Goal: Information Seeking & Learning: Check status

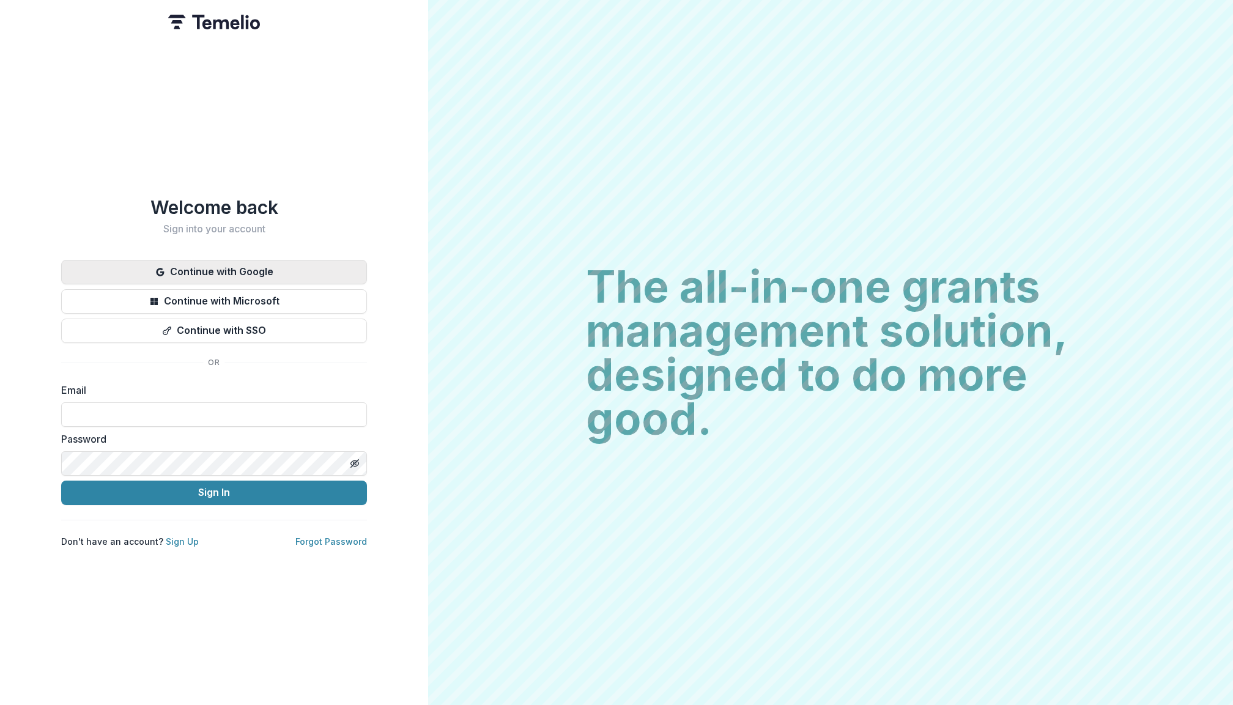
type input "**********"
click at [214, 487] on button "Sign In" at bounding box center [214, 493] width 306 height 24
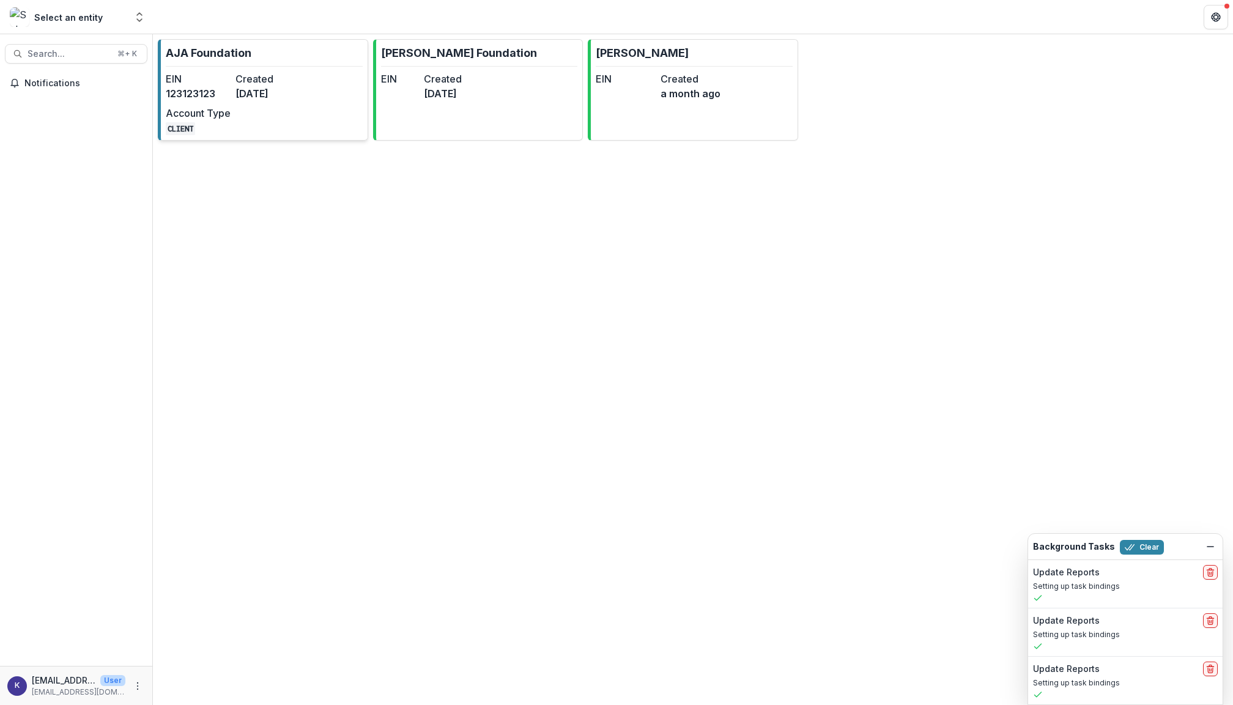
click at [258, 94] on dd "[DATE]" at bounding box center [267, 93] width 65 height 15
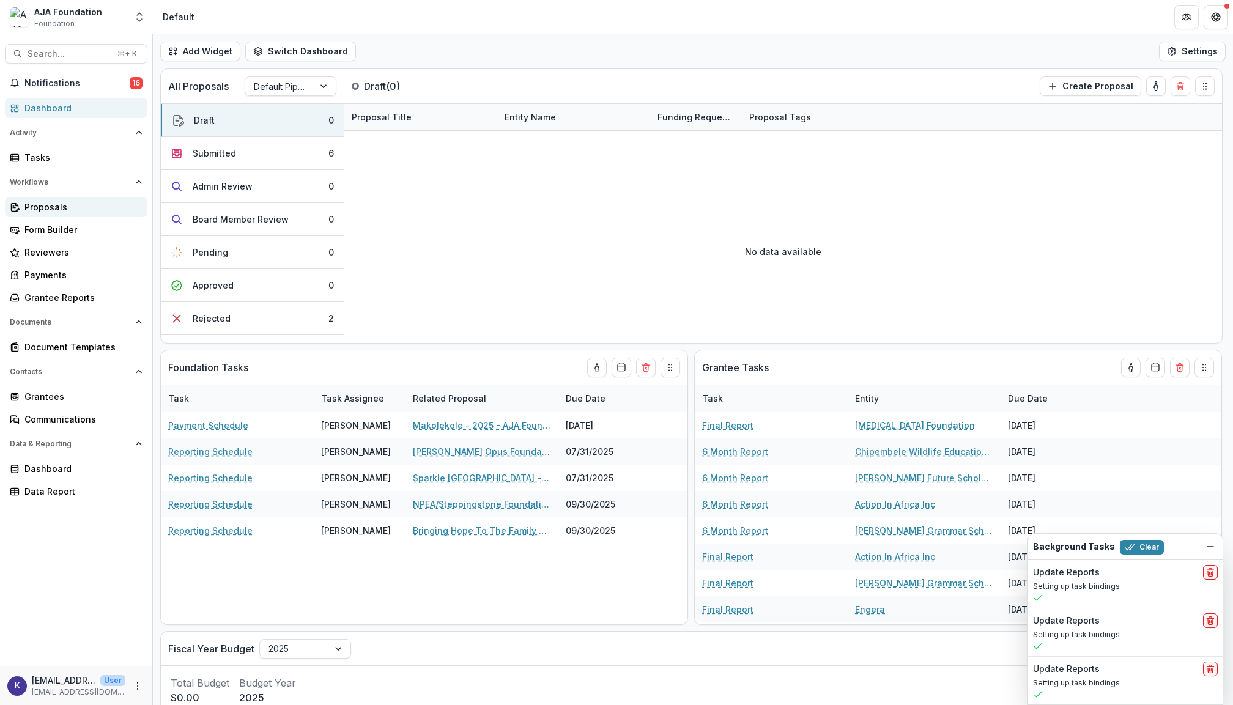
click at [72, 206] on div "Proposals" at bounding box center [80, 207] width 113 height 13
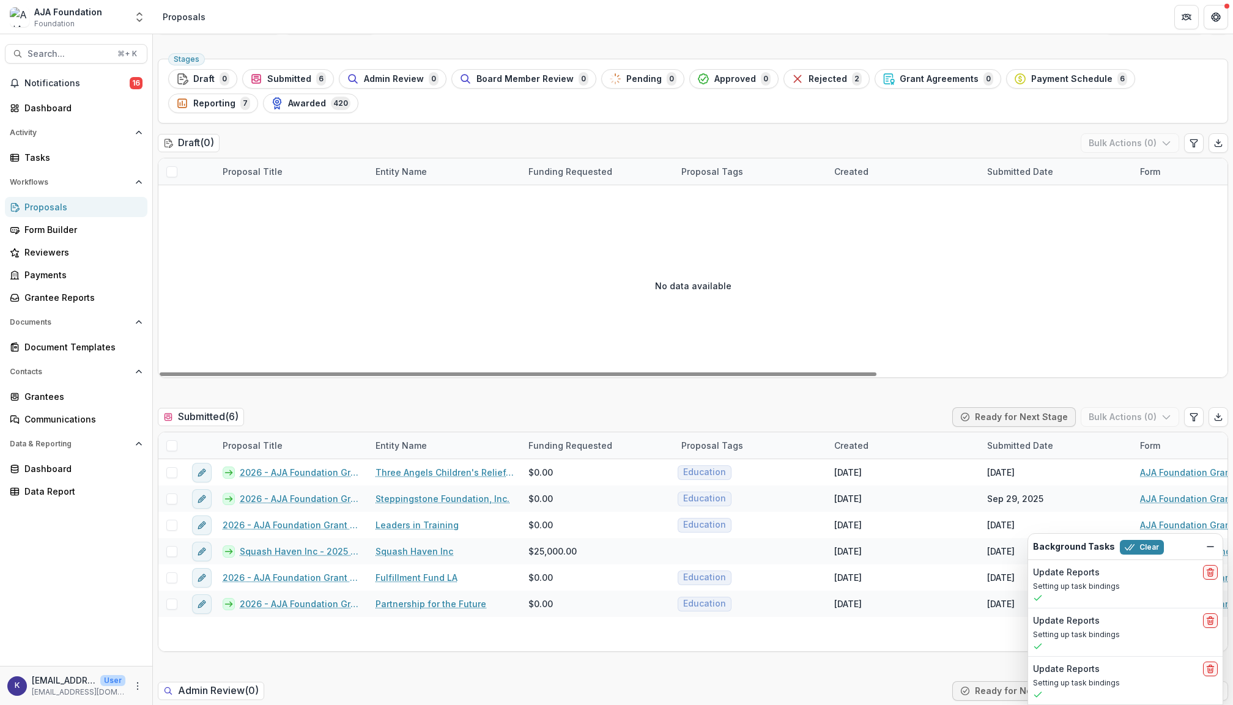
scroll to position [33, 0]
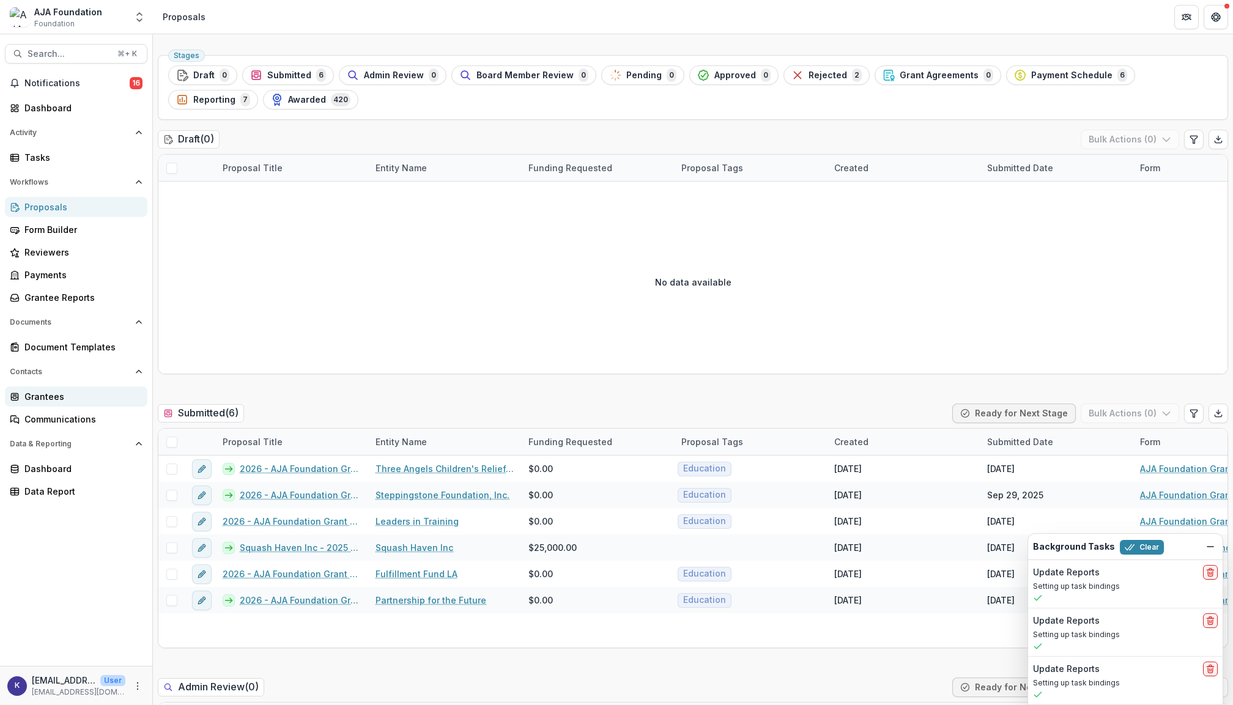
click at [54, 386] on link "Grantees" at bounding box center [76, 396] width 142 height 20
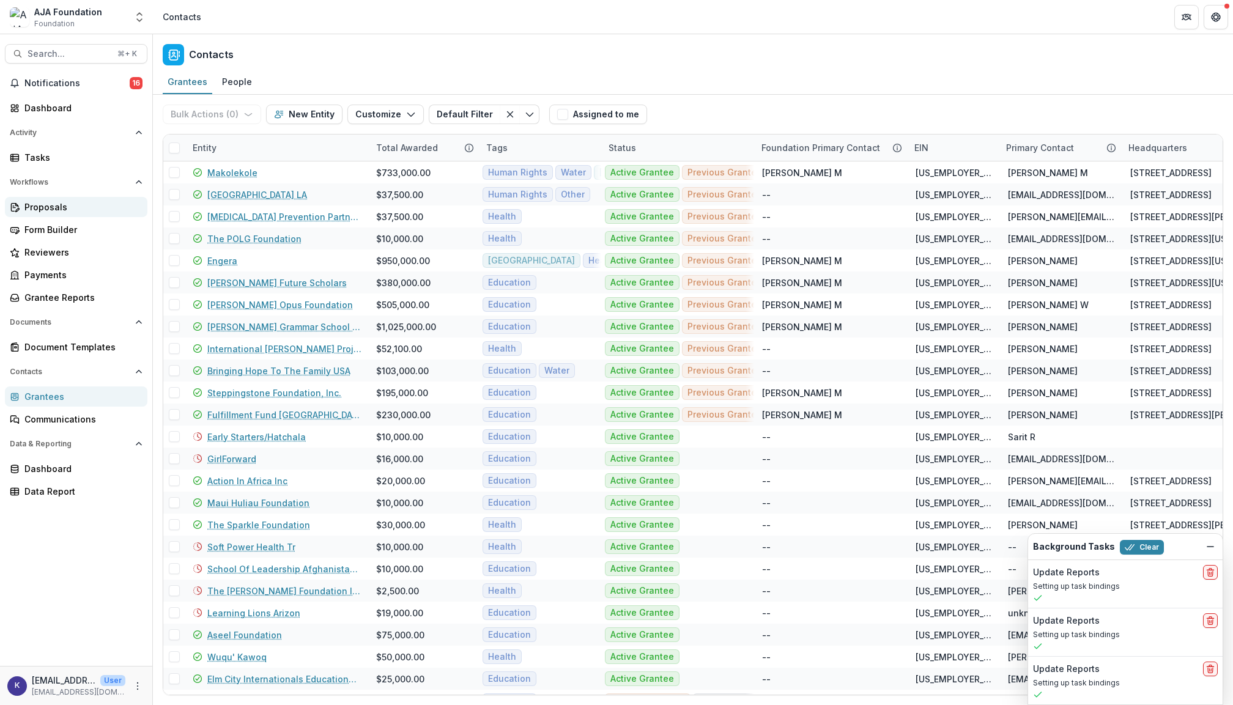
click at [64, 197] on link "Proposals" at bounding box center [76, 207] width 142 height 20
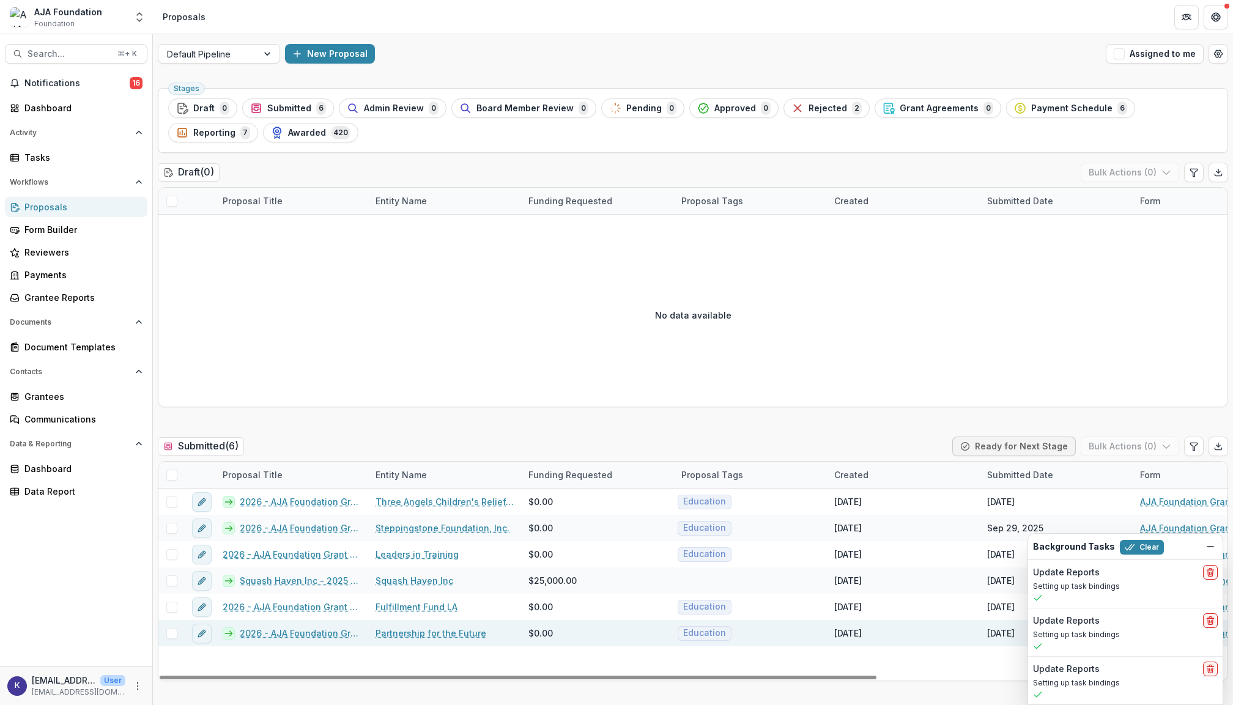
click at [336, 632] on link "2026 - AJA Foundation Grant Application" at bounding box center [300, 633] width 121 height 13
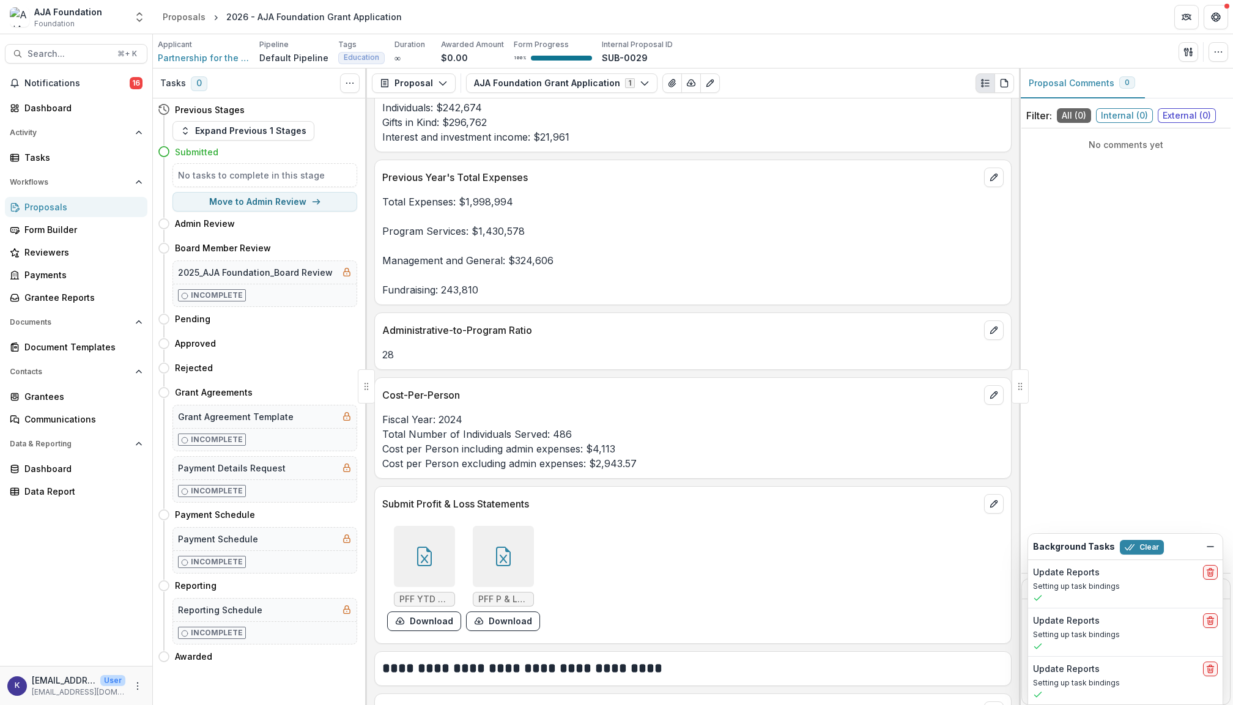
scroll to position [3013, 0]
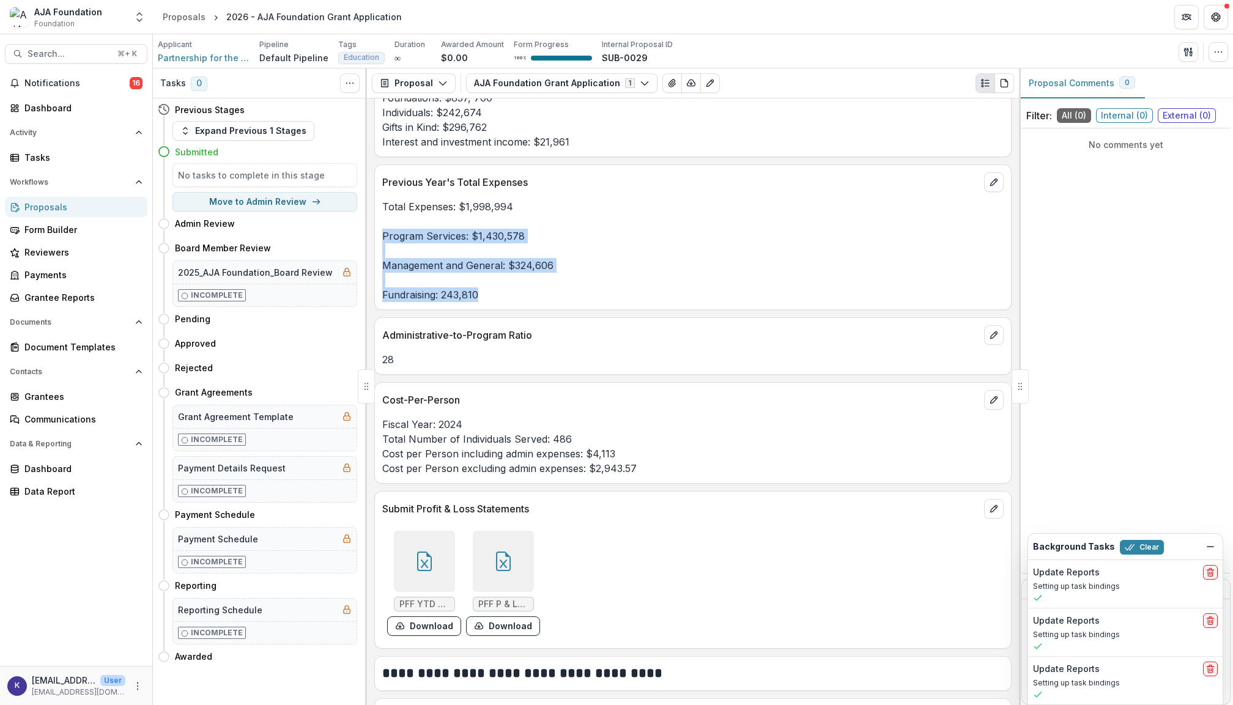
drag, startPoint x: 380, startPoint y: 245, endPoint x: 522, endPoint y: 301, distance: 152.6
click at [522, 301] on div "Total Expenses: $1,998,994 Program Services: $1,430,578 Management and General:…" at bounding box center [693, 250] width 636 height 103
copy p "Program Services: $1,430,578 Management and General: $324,606 Fundraising: 243,…"
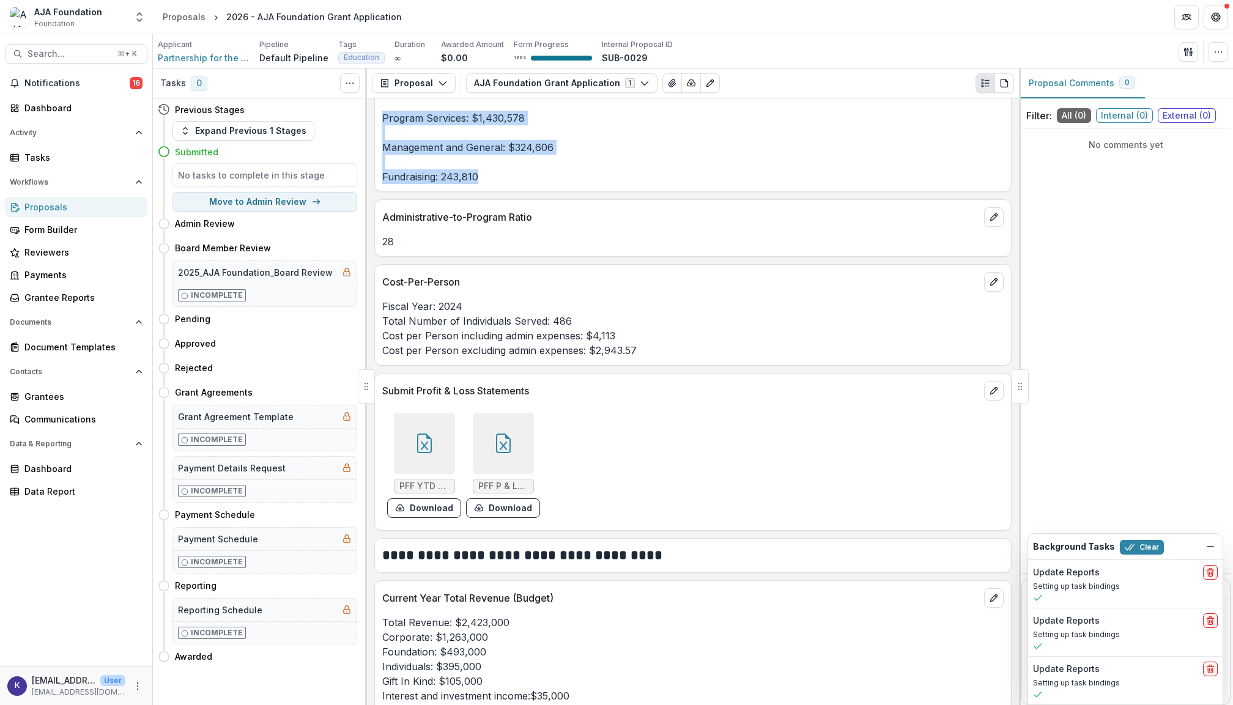
scroll to position [2995, 0]
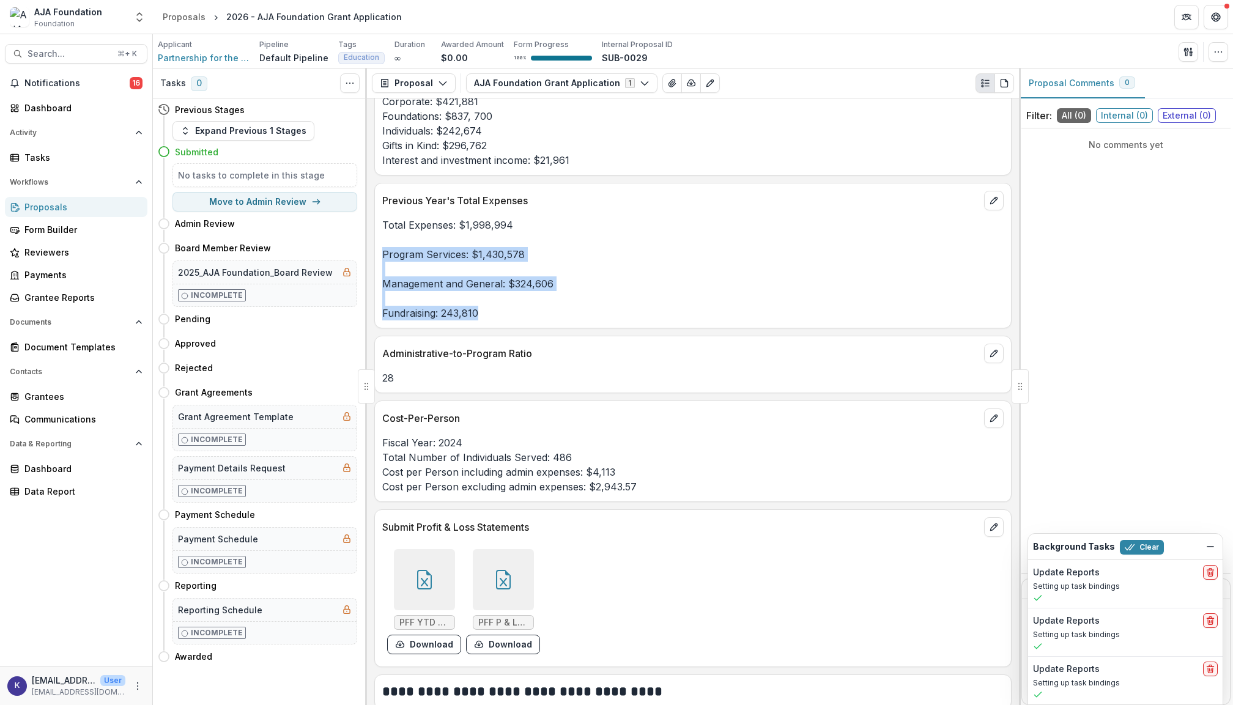
click at [443, 287] on p "Total Expenses: $1,998,994 Program Services: $1,430,578 Management and General:…" at bounding box center [692, 269] width 621 height 103
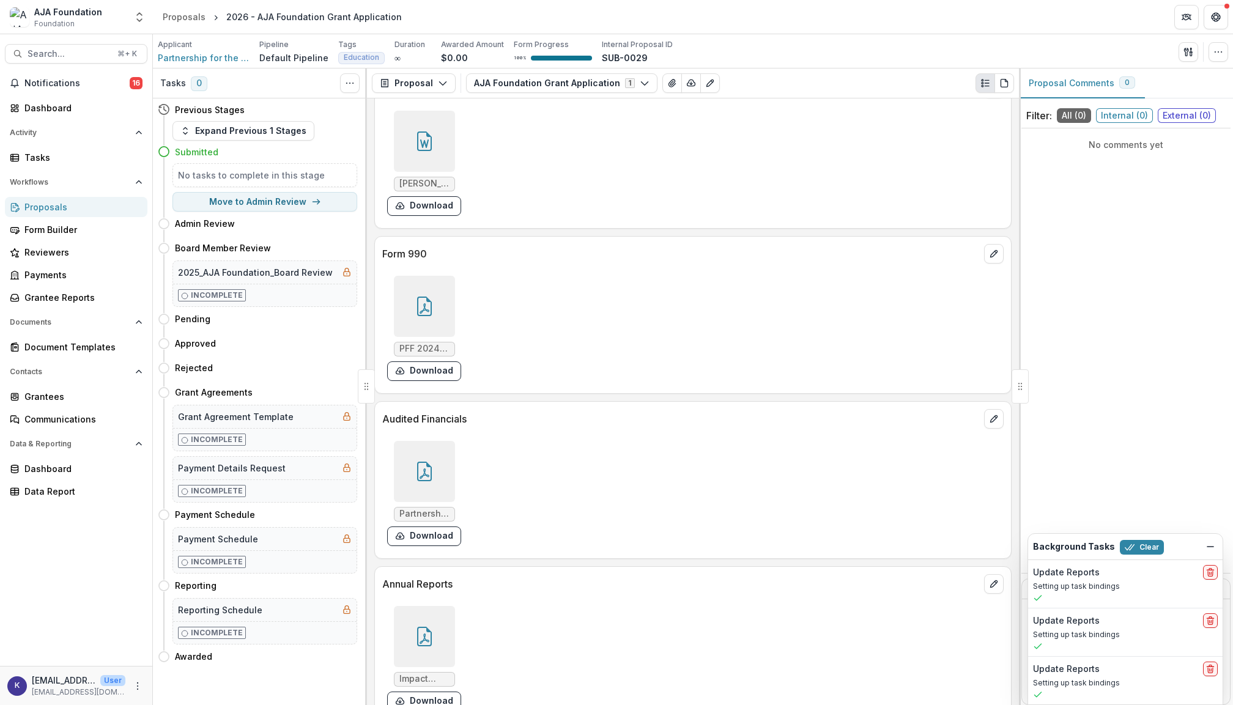
scroll to position [4576, 0]
click at [426, 301] on div at bounding box center [424, 303] width 61 height 61
